Goal: Check status: Check status

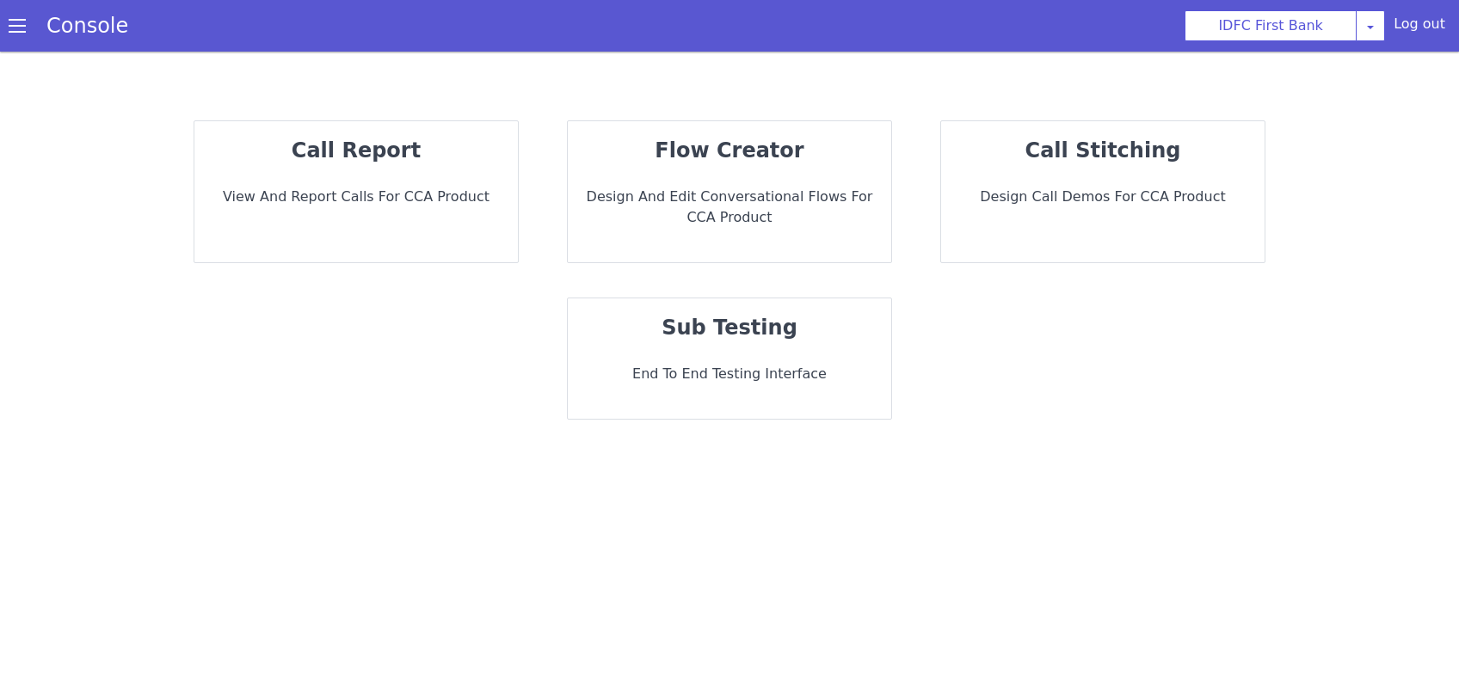
click at [413, 186] on div "call report View and report calls for CCA Product" at bounding box center [356, 191] width 324 height 141
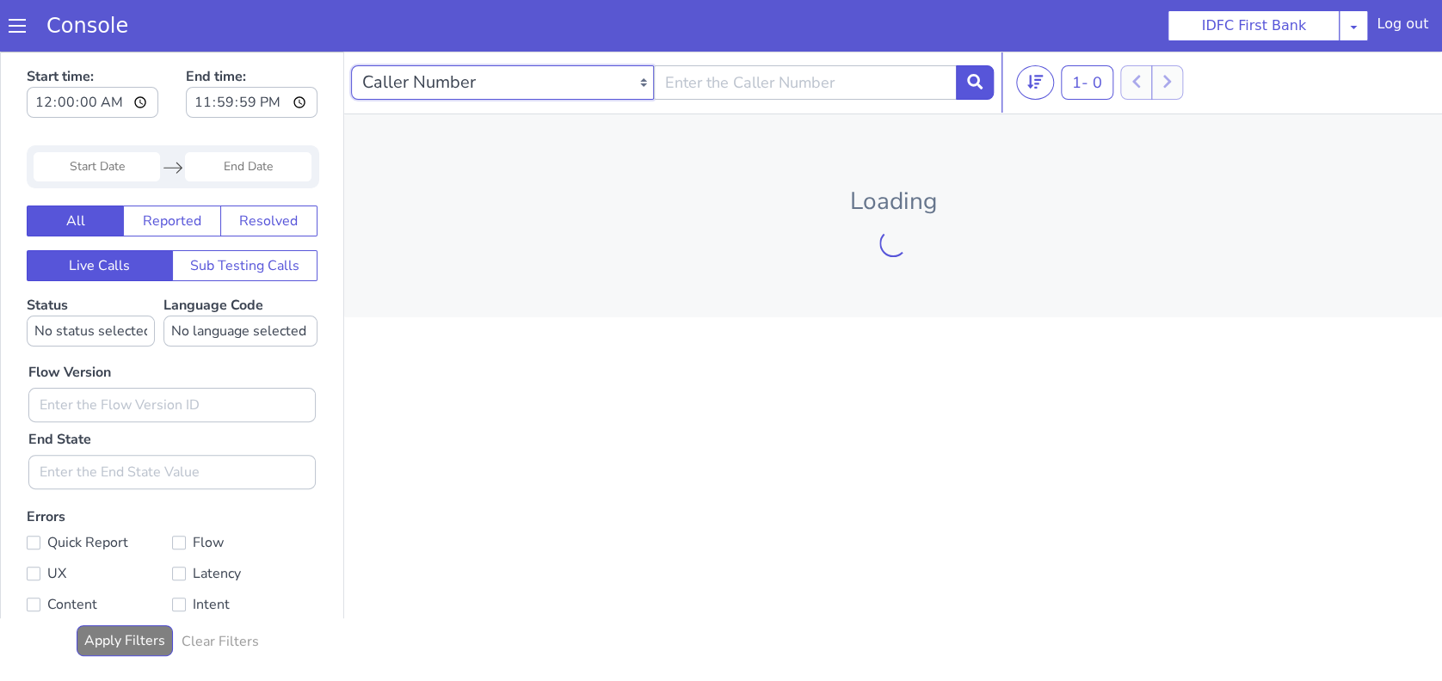
click at [480, 75] on select "Caller Number Call UUID Custom Parameter" at bounding box center [502, 82] width 303 height 34
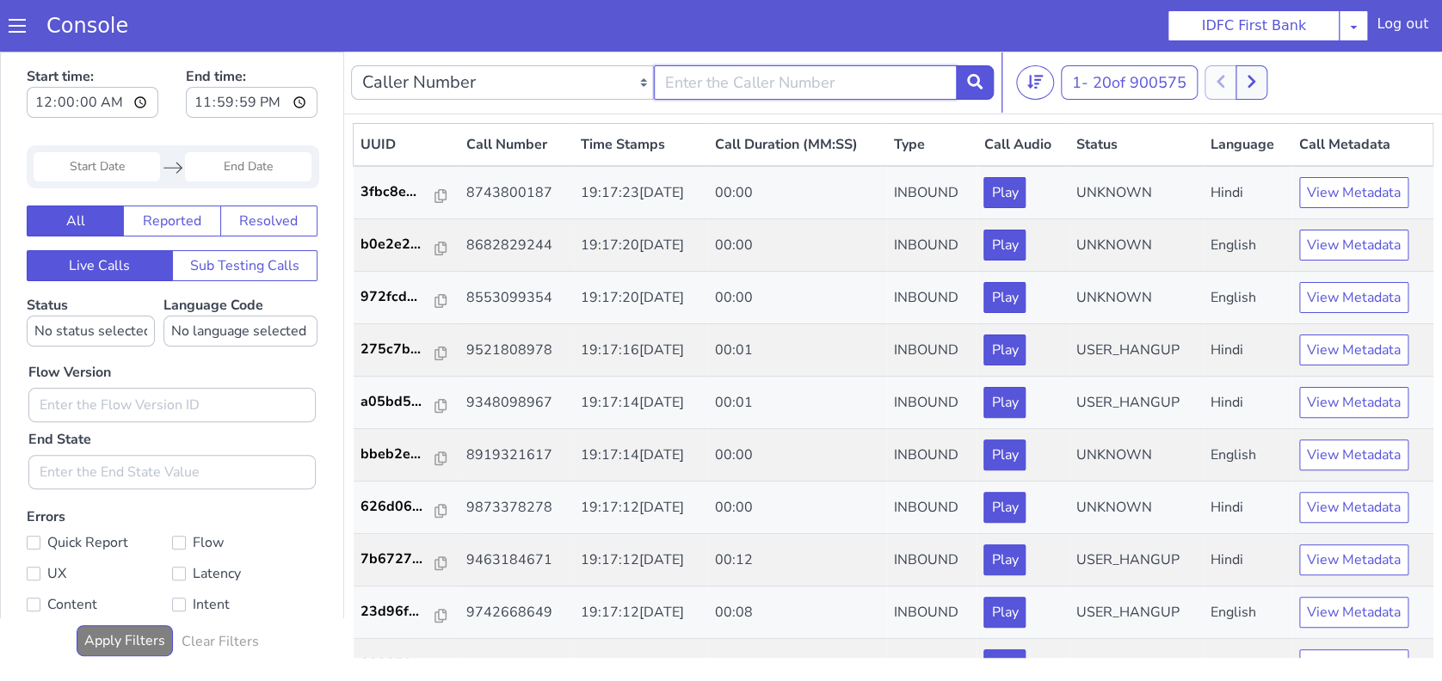
click at [757, 88] on input "text" at bounding box center [805, 82] width 303 height 34
click at [568, 77] on select "Caller Number Call UUID Custom Parameter" at bounding box center [502, 82] width 303 height 34
select select "callUUID"
click at [351, 65] on select "Caller Number Call UUID Custom Parameter" at bounding box center [502, 82] width 303 height 34
click at [764, 82] on input "text" at bounding box center [805, 82] width 303 height 34
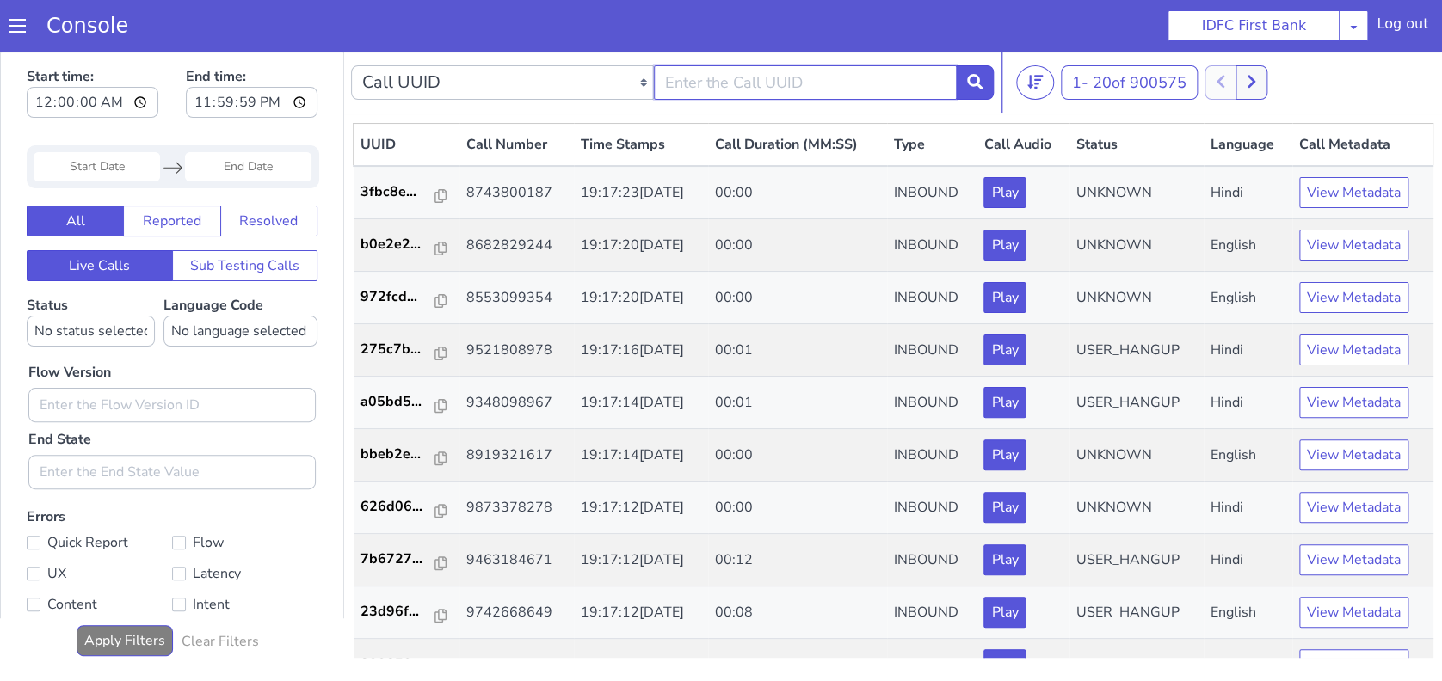
paste input "c4b89ef1-15bc-4f9d-a472-361a80dc97a6"
type input "c4b89ef1-15bc-4f9d-a472-361a80dc97a6"
click at [977, 71] on button at bounding box center [975, 82] width 38 height 34
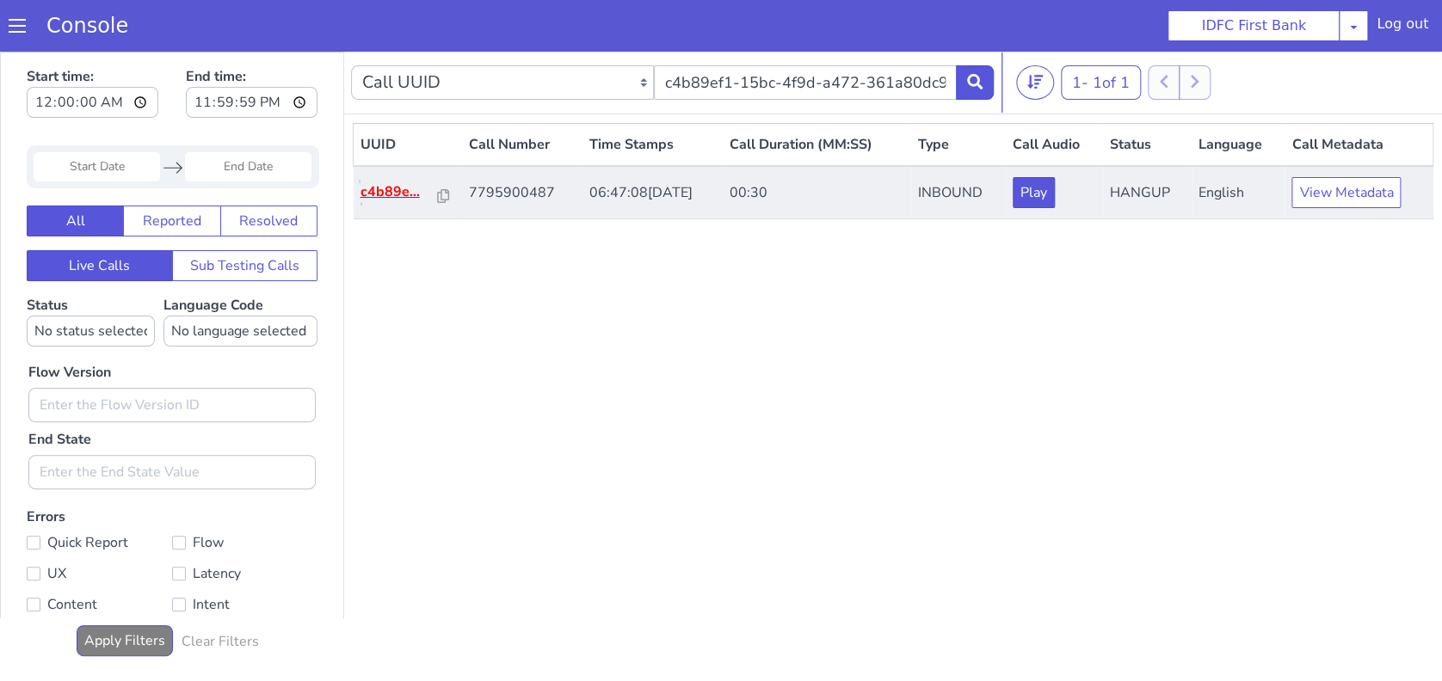
click at [409, 185] on p "c4b89e..." at bounding box center [399, 192] width 77 height 21
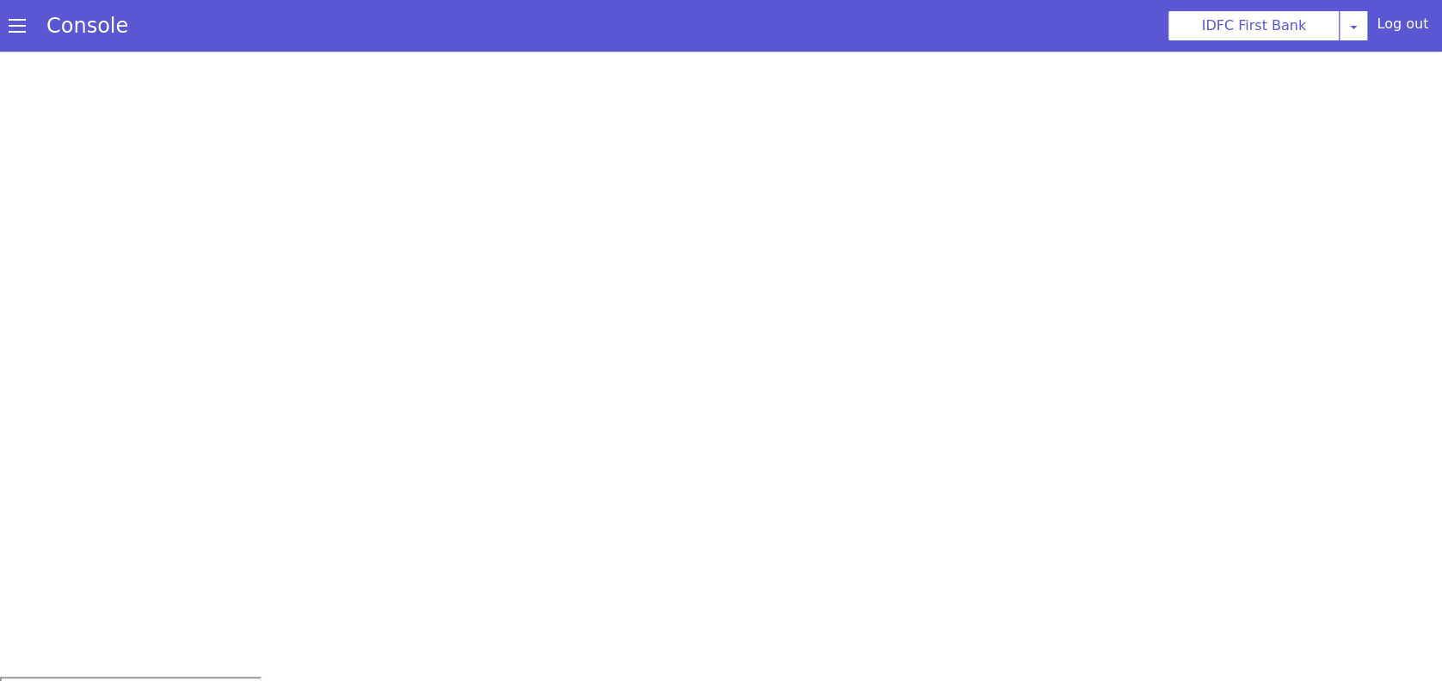
scroll to position [5, 0]
